Goal: Information Seeking & Learning: Learn about a topic

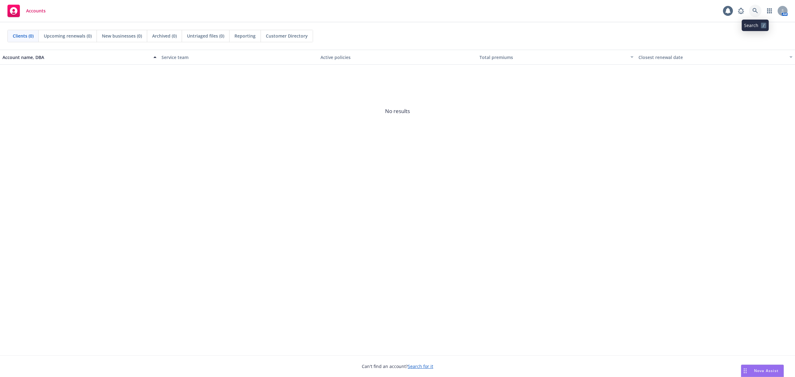
click at [751, 9] on link at bounding box center [755, 11] width 12 height 12
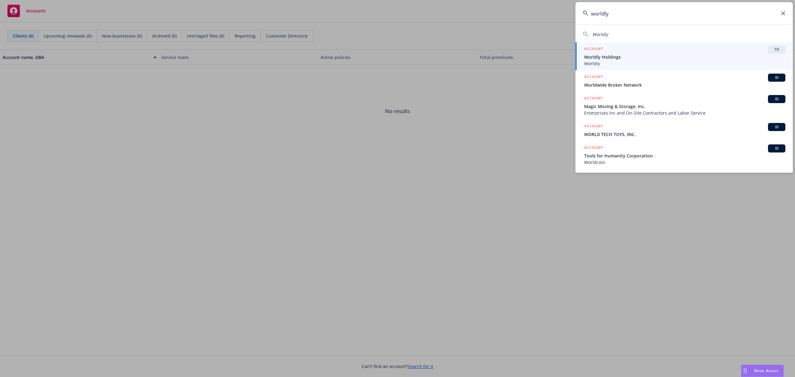
type input "worldly"
click at [702, 64] on span "Worldly" at bounding box center [684, 63] width 201 height 7
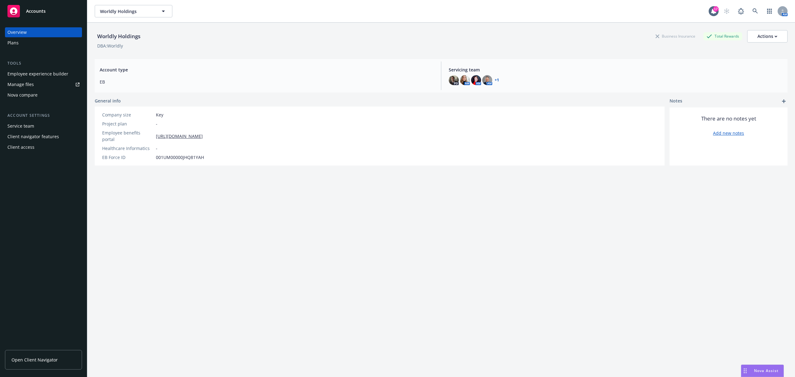
click at [7, 35] on link "Overview" at bounding box center [43, 32] width 77 height 10
click at [9, 42] on div "Plans" at bounding box center [12, 43] width 11 height 10
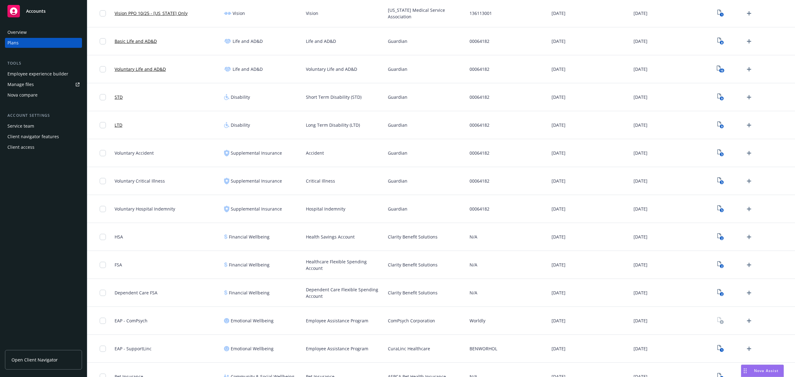
scroll to position [373, 0]
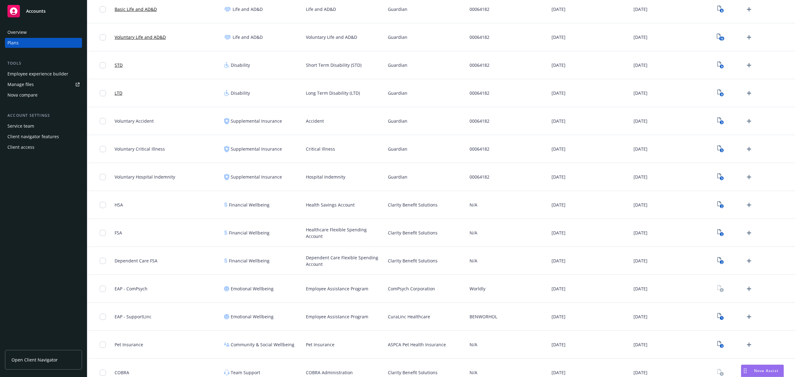
drag, startPoint x: 210, startPoint y: 211, endPoint x: 701, endPoint y: 208, distance: 490.9
click at [701, 208] on div "HSA Financial Wellbeing Health Savings Account Clarity Benefit Solutions N/A [D…" at bounding box center [441, 205] width 708 height 28
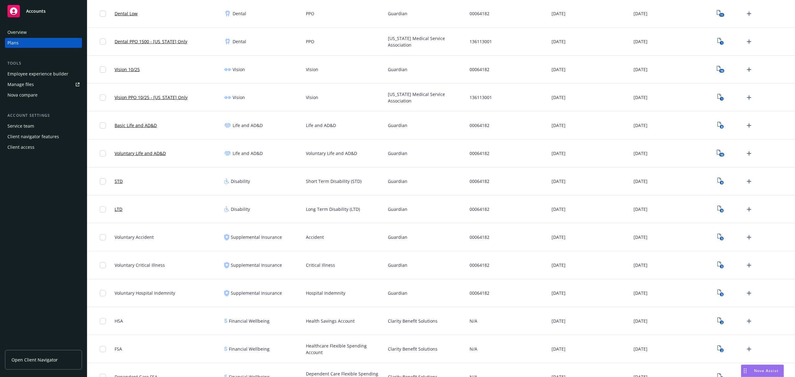
scroll to position [248, 0]
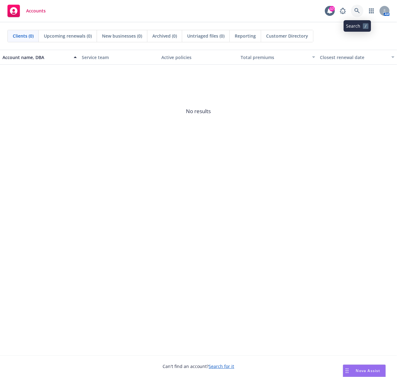
click at [359, 12] on icon at bounding box center [357, 11] width 6 height 6
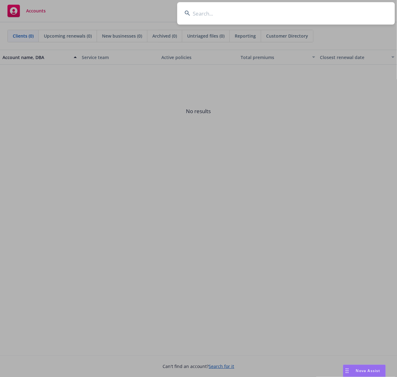
click at [215, 16] on input at bounding box center [285, 13] width 217 height 22
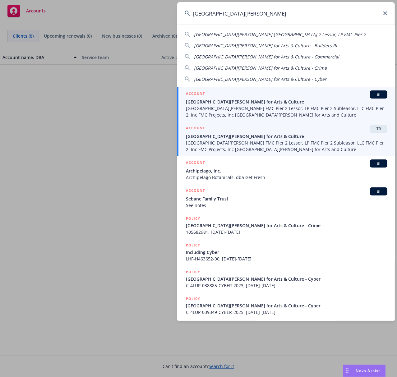
type input "[GEOGRAPHIC_DATA][PERSON_NAME]"
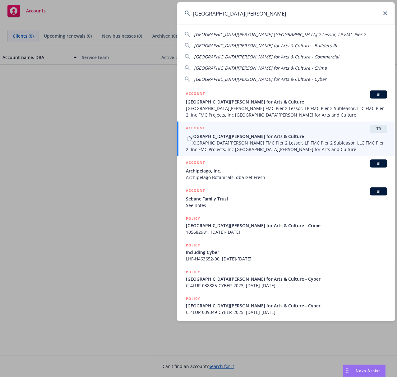
click at [215, 150] on span "[GEOGRAPHIC_DATA][PERSON_NAME] FMC Pier 2 Lessor, LP FMC Pier 2 Subleasor, LLC …" at bounding box center [286, 145] width 201 height 13
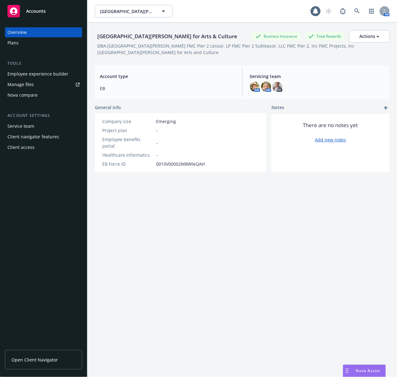
click at [20, 46] on div "Plans" at bounding box center [43, 43] width 72 height 10
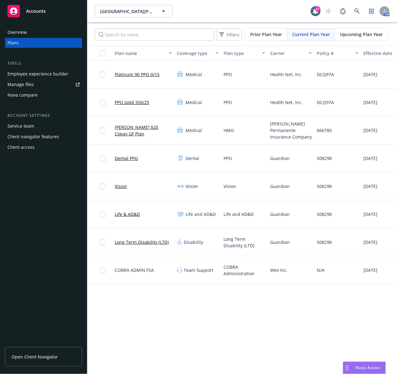
click at [272, 326] on div "Fort Mason Center for Arts & Culture Fort Mason Center for Arts & Culture 17 AM…" at bounding box center [241, 187] width 309 height 374
